Goal: Task Accomplishment & Management: Manage account settings

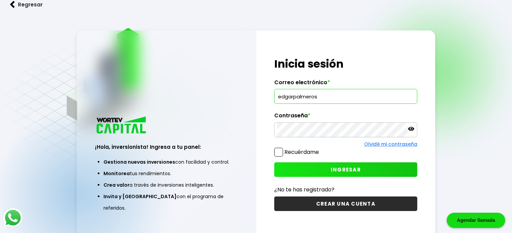
click at [321, 103] on input "edgarpalmeros" at bounding box center [345, 96] width 137 height 14
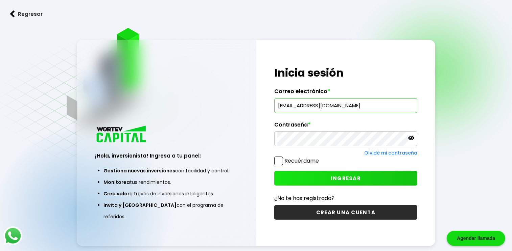
type input "[EMAIL_ADDRESS][DOMAIN_NAME]"
click at [325, 175] on button "INGRESAR" at bounding box center [345, 178] width 143 height 15
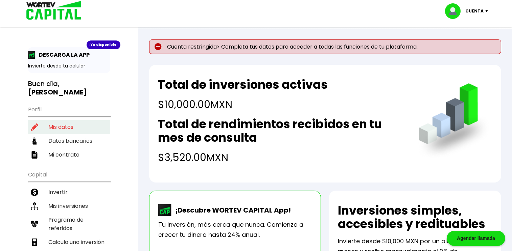
click at [54, 120] on li "Mis datos" at bounding box center [69, 127] width 82 height 14
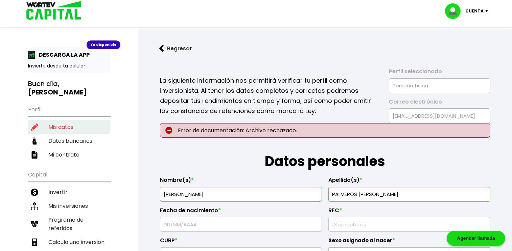
type input "[DATE]"
type input "PALE740729EU6"
type input "PALE740729HVZLGD04"
select select "Hombre"
type input "2281601514"
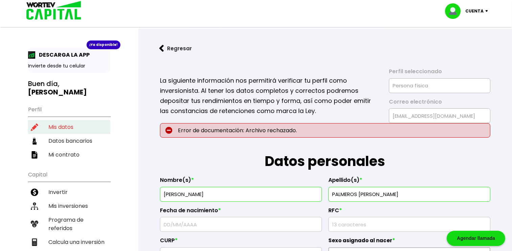
select select "Licenciatura"
type input "SERVIDOR PUBLICO"
type input "91060"
select select "VE"
type input "XALAPA"
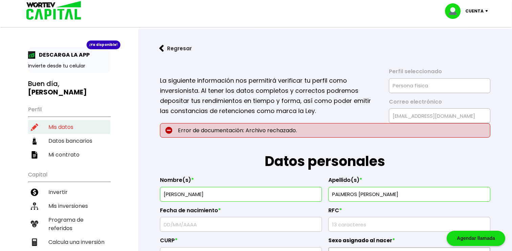
type input "AV [PERSON_NAME]"
type input "108"
type input "ENSUEÑO"
select select "Banorte"
type input "072840003627574269"
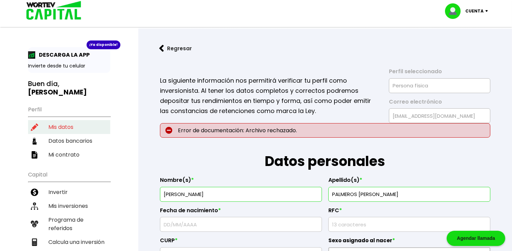
type input "[PERSON_NAME]"
type input "[EMAIL_ADDRESS][DOMAIN_NAME]"
type input "2283421234"
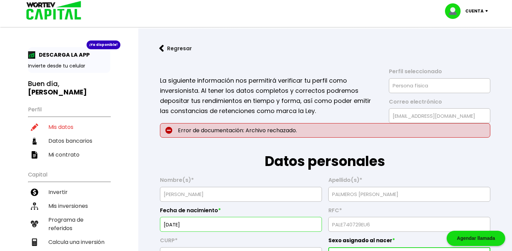
click at [190, 130] on p "Error de documentación: Archivo rechazado." at bounding box center [325, 130] width 330 height 15
click at [163, 134] on p "Error de documentación: Archivo rechazado." at bounding box center [325, 130] width 330 height 15
click at [168, 129] on img at bounding box center [168, 130] width 7 height 7
click at [217, 132] on p "Error de documentación: Archivo rechazado." at bounding box center [325, 130] width 330 height 15
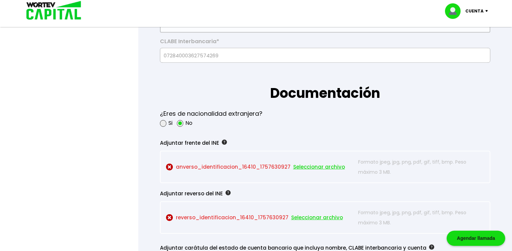
scroll to position [532, 0]
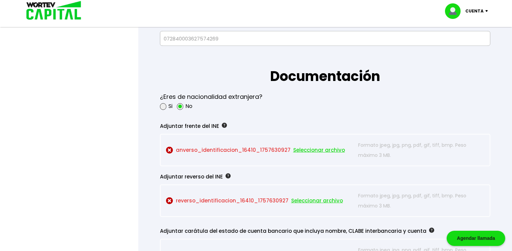
click at [303, 150] on span "Seleccionar archivo" at bounding box center [319, 150] width 52 height 10
click at [226, 149] on p "anverso_identificacion_16410_1757630927 Seleccionar archivo" at bounding box center [260, 150] width 189 height 20
click at [309, 153] on span "Seleccionar archivo" at bounding box center [319, 150] width 52 height 10
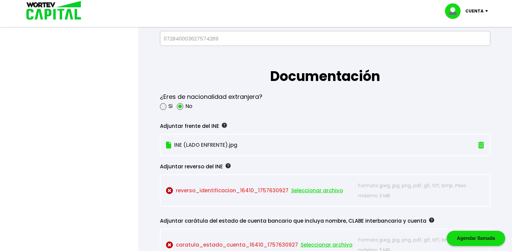
click at [219, 190] on p "reverso_identificacion_16410_1757630927 Seleccionar archivo" at bounding box center [260, 191] width 189 height 20
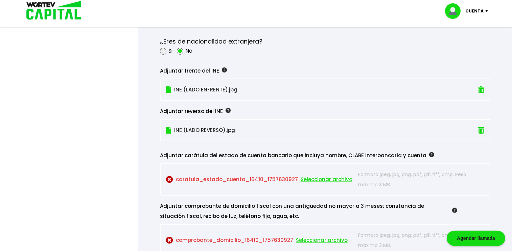
scroll to position [603, 0]
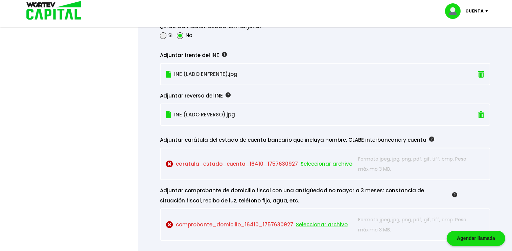
click at [311, 162] on span "Seleccionar archivo" at bounding box center [326, 164] width 52 height 10
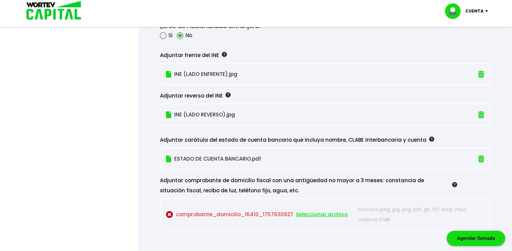
click at [131, 167] on div at bounding box center [256, 125] width 512 height 251
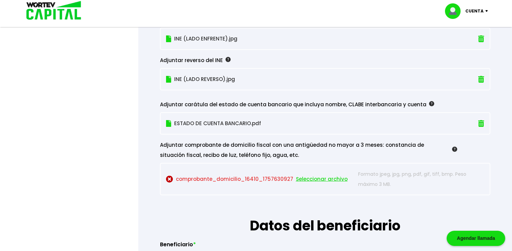
click at [309, 174] on span "Seleccionar archivo" at bounding box center [322, 179] width 52 height 10
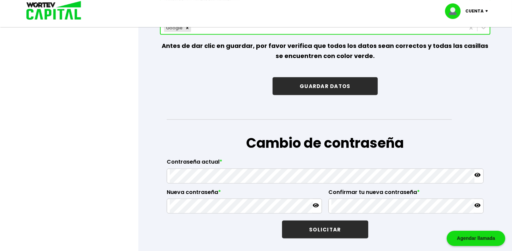
scroll to position [1064, 0]
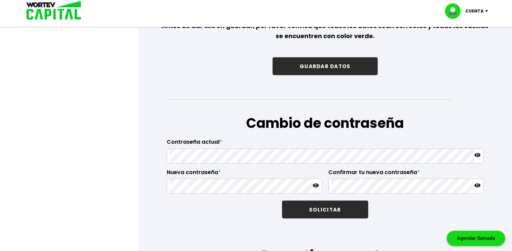
click at [290, 64] on button "GUARDAR DATOS" at bounding box center [324, 66] width 105 height 18
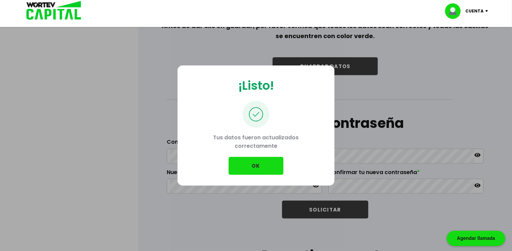
click at [248, 168] on button "OK" at bounding box center [255, 166] width 55 height 18
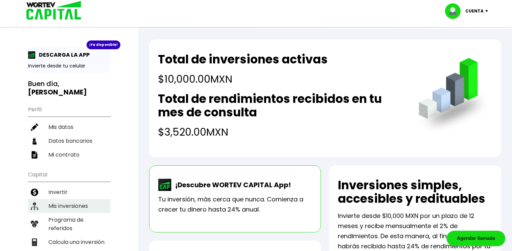
click at [72, 199] on li "Mis inversiones" at bounding box center [69, 206] width 82 height 14
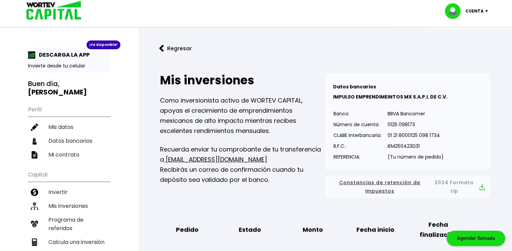
click at [452, 12] on img at bounding box center [455, 11] width 20 height 16
click at [459, 47] on li "Cerrar sesión" at bounding box center [467, 45] width 54 height 14
